Goal: Transaction & Acquisition: Purchase product/service

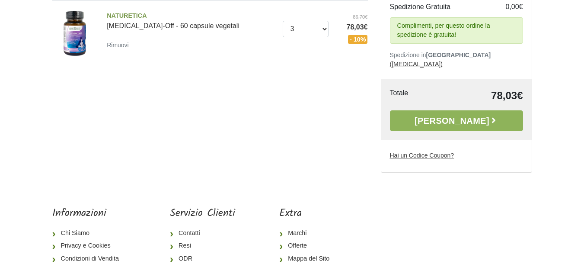
scroll to position [143, 0]
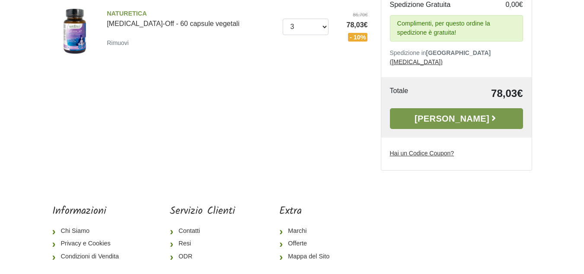
click at [437, 110] on link "[PERSON_NAME]" at bounding box center [456, 118] width 133 height 21
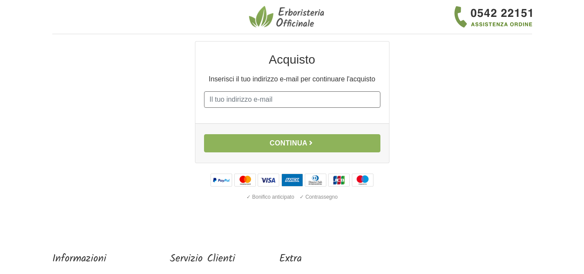
click at [287, 97] on input "E-mail" at bounding box center [292, 99] width 176 height 16
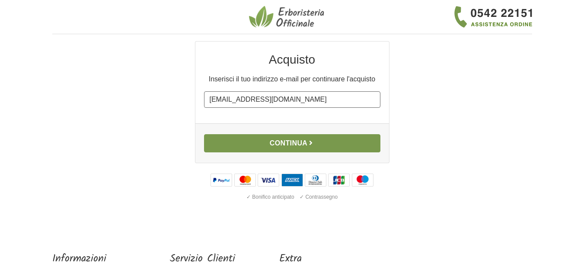
type input "ornellanzalone@hotmail.it"
click at [306, 140] on button "Continua" at bounding box center [292, 143] width 176 height 18
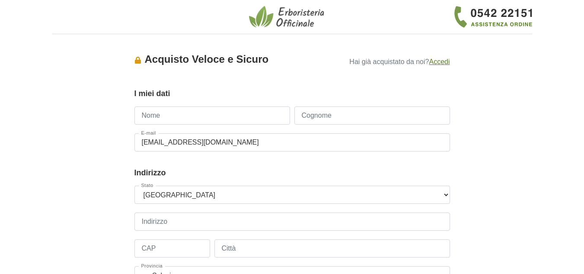
click at [200, 121] on input "Nome" at bounding box center [212, 115] width 156 height 18
type input "ornella"
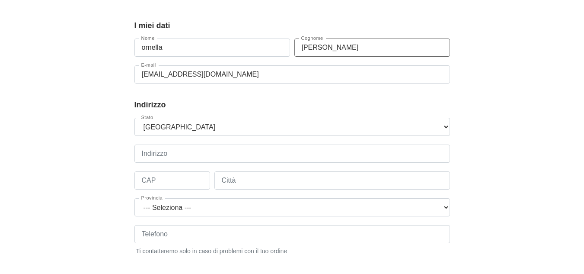
scroll to position [82, 0]
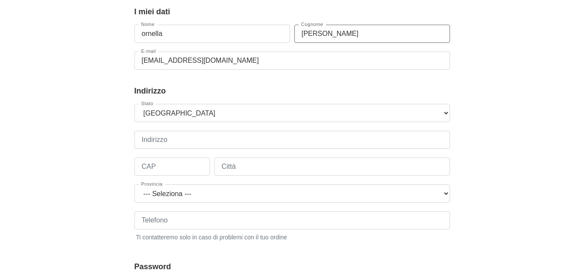
type input "anzalone"
click at [203, 139] on input "Indirizzo" at bounding box center [292, 140] width 316 height 18
type input "C/o Tabaccheria C.so Sicilia, 78"
type input "93017"
type input "san cataldo"
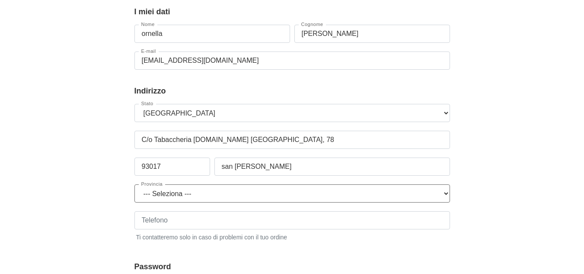
select select "3860"
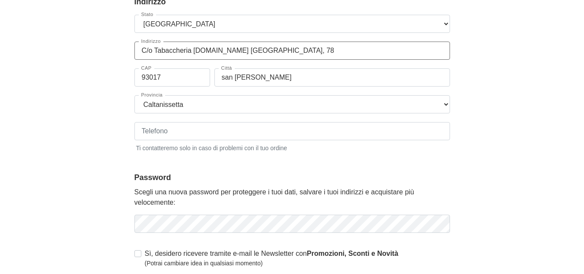
scroll to position [172, 0]
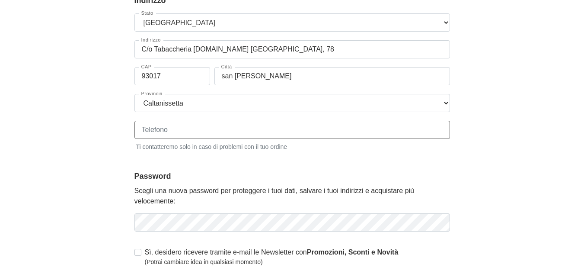
click at [249, 134] on input "Telefono" at bounding box center [292, 130] width 316 height 18
click at [230, 131] on input "Telefono" at bounding box center [292, 130] width 316 height 18
type input "3395098070"
click at [498, 86] on div "Accesso × Accedi per completare il tuo acquisto più velocemente. E-mail ornella…" at bounding box center [292, 96] width 493 height 454
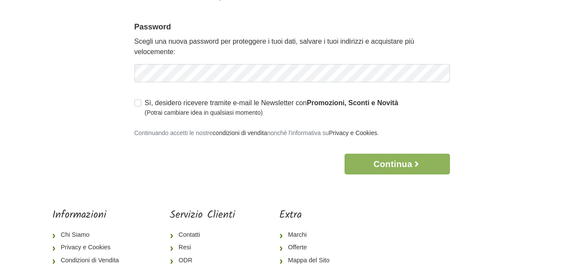
scroll to position [334, 0]
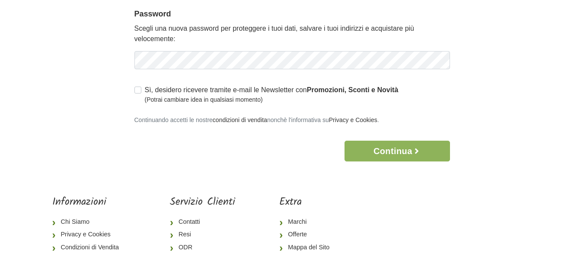
click at [145, 89] on label "Sì, desidero ricevere tramite e-mail le Newsletter con Promozioni, Sconti e Nov…" at bounding box center [272, 94] width 254 height 19
click at [139, 89] on input "Sì, desidero ricevere tramite e-mail le Newsletter con Promozioni, Sconti e Nov…" at bounding box center [137, 89] width 7 height 9
checkbox input "true"
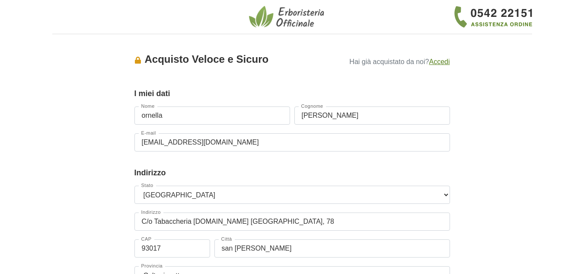
scroll to position [245, 0]
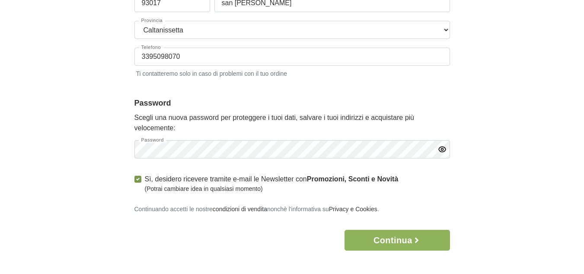
click at [443, 150] on icon "button" at bounding box center [442, 149] width 2 height 2
click at [443, 150] on icon "button" at bounding box center [442, 149] width 9 height 9
click at [393, 245] on button "Continua" at bounding box center [397, 240] width 105 height 21
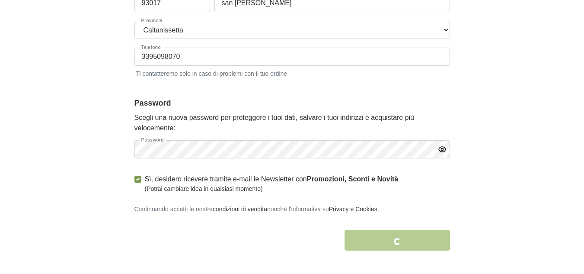
scroll to position [294, 0]
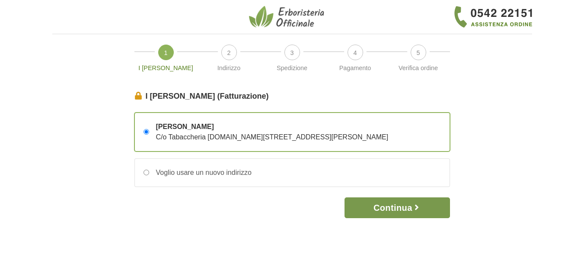
click at [397, 201] on button "Continua" at bounding box center [397, 207] width 105 height 21
click at [396, 204] on button "Continua" at bounding box center [397, 207] width 105 height 21
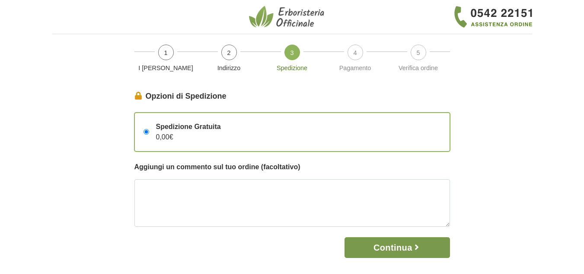
click at [396, 246] on button "Continua" at bounding box center [397, 247] width 105 height 21
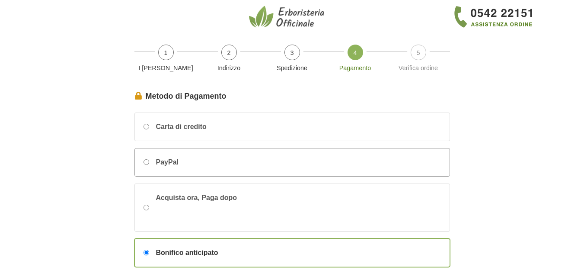
click at [146, 162] on input "PayPal" at bounding box center [147, 162] width 6 height 6
radio input "true"
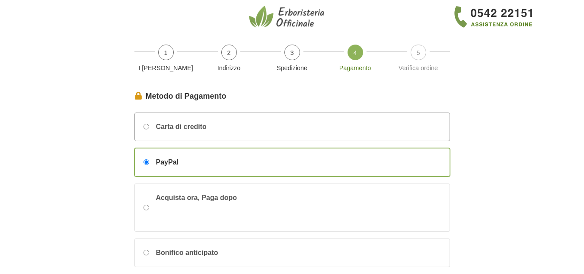
click at [145, 126] on input "Carta di credito" at bounding box center [147, 127] width 6 height 6
radio input "true"
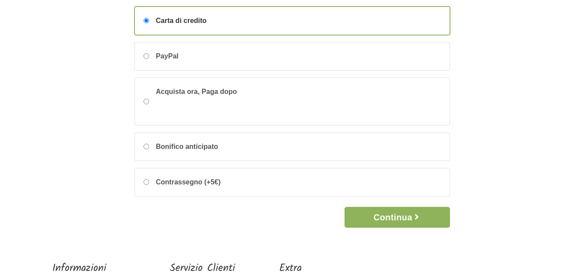
scroll to position [108, 0]
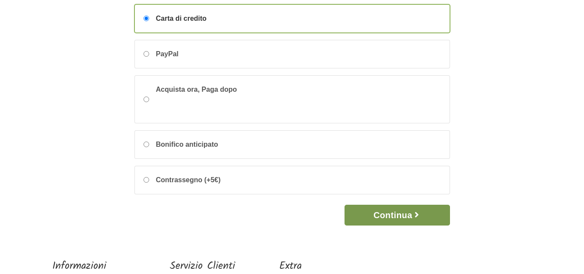
click at [398, 217] on button "Continua" at bounding box center [397, 214] width 105 height 21
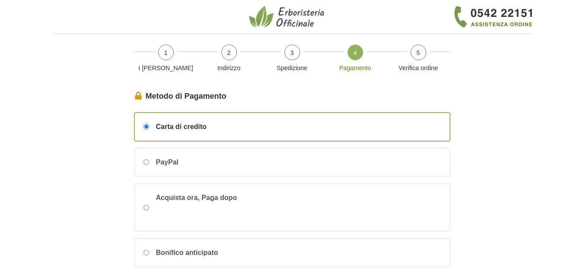
scroll to position [204, 0]
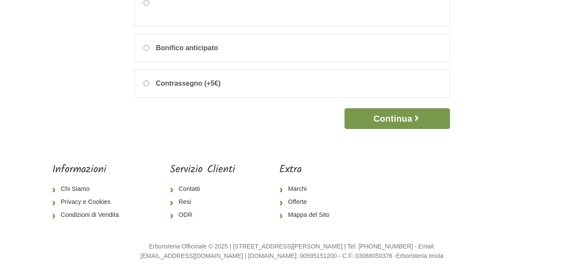
click at [396, 121] on button "Continua" at bounding box center [397, 118] width 105 height 21
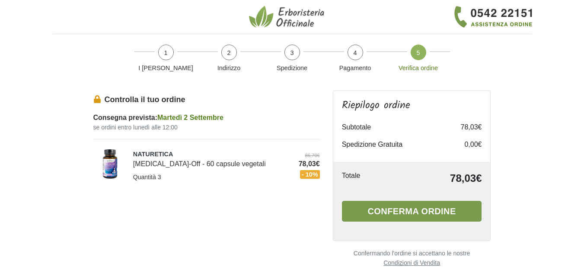
click at [428, 208] on button "Conferma ordine" at bounding box center [412, 211] width 140 height 21
